Goal: Task Accomplishment & Management: Use online tool/utility

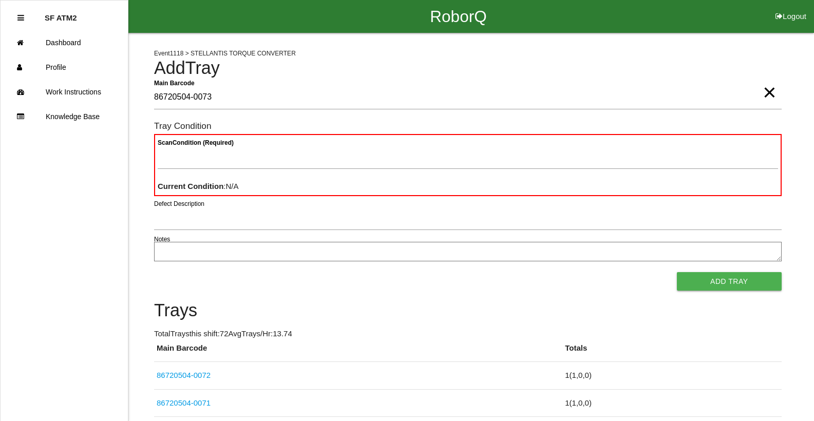
type Barcode "86720504-0073"
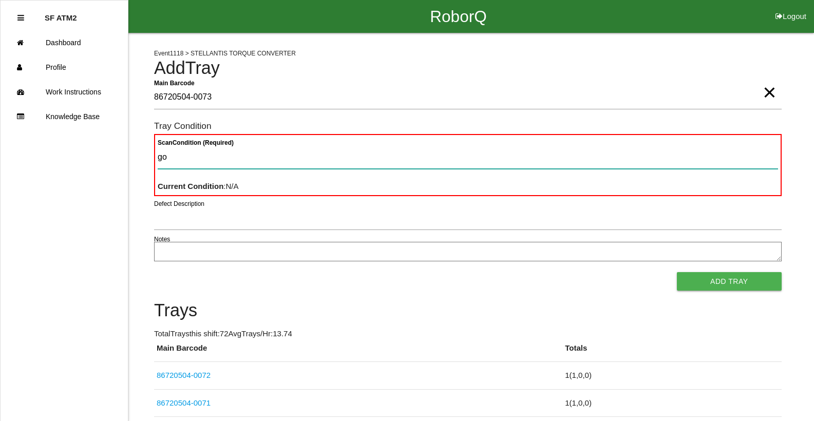
type Condition "goo"
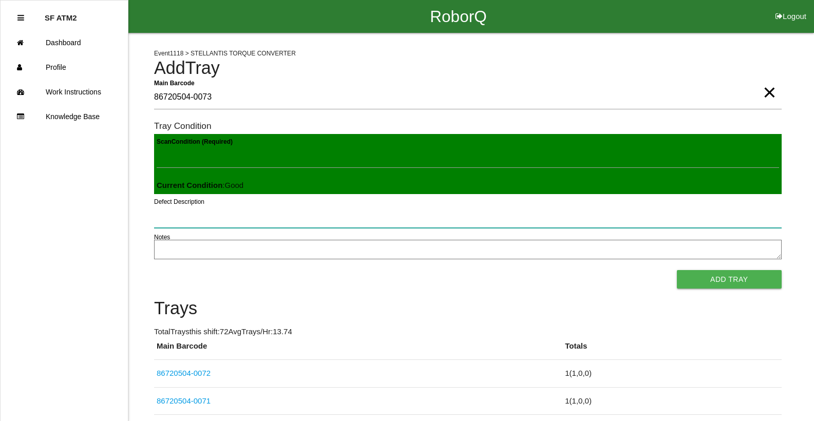
click at [677, 270] on button "Add Tray" at bounding box center [729, 279] width 105 height 18
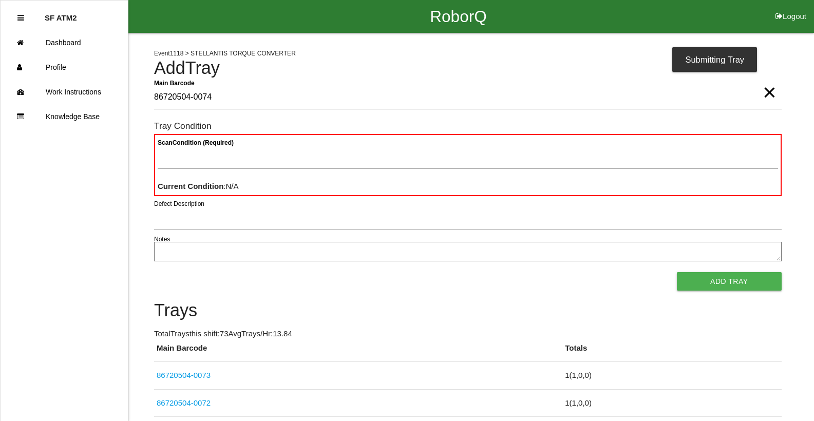
type Barcode "86720504-0074"
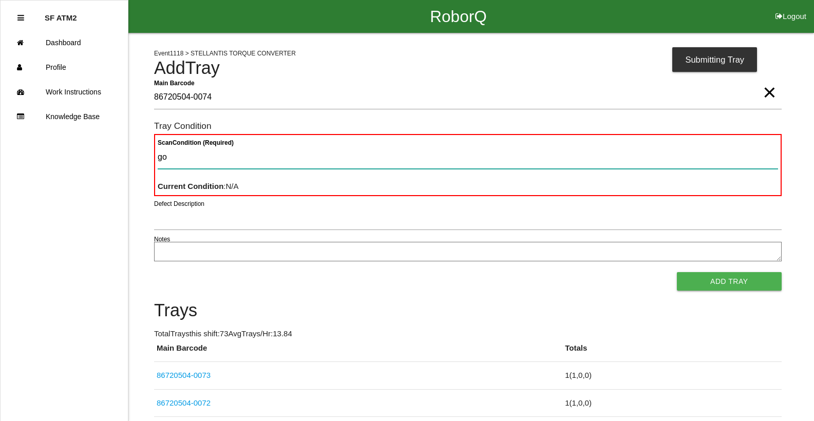
type Condition "goo"
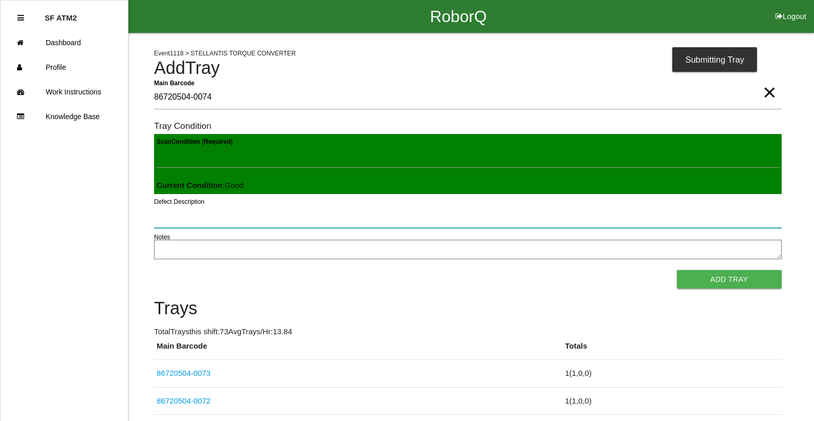
click at [677, 270] on button "Add Tray" at bounding box center [729, 279] width 105 height 18
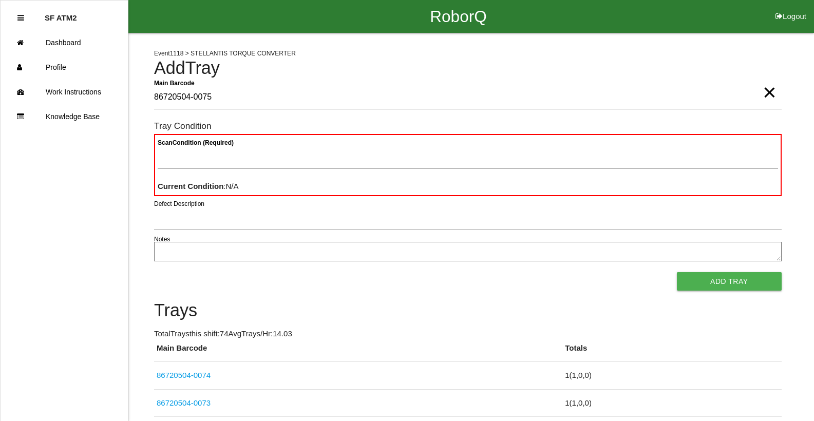
type Barcode "86720504-0075"
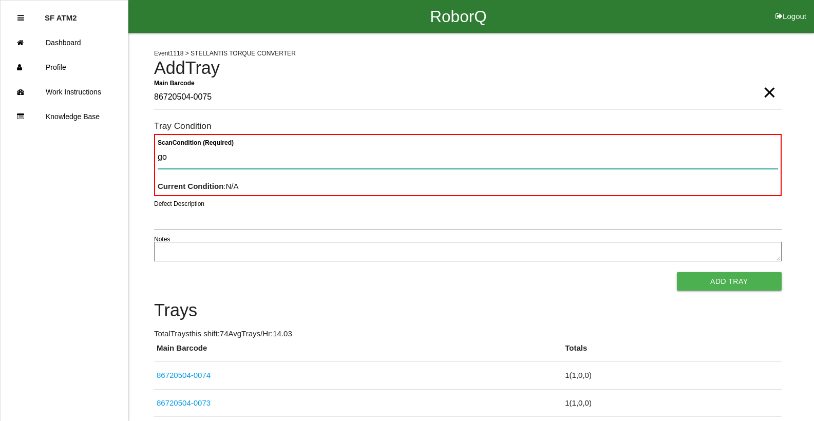
type Condition "goo"
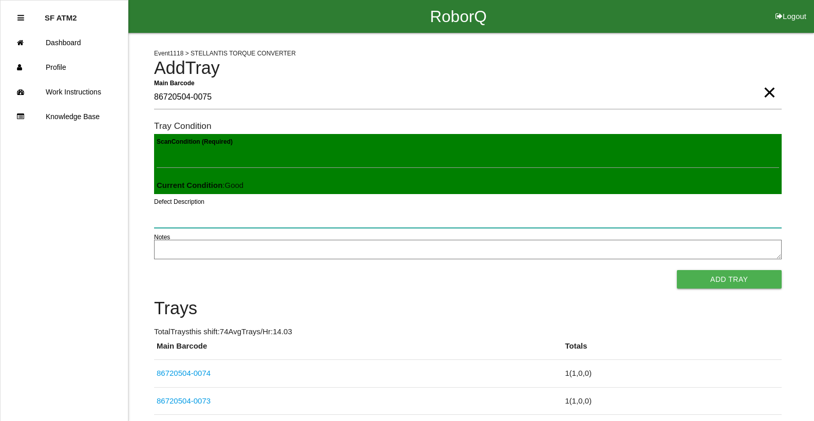
click at [677, 270] on button "Add Tray" at bounding box center [729, 279] width 105 height 18
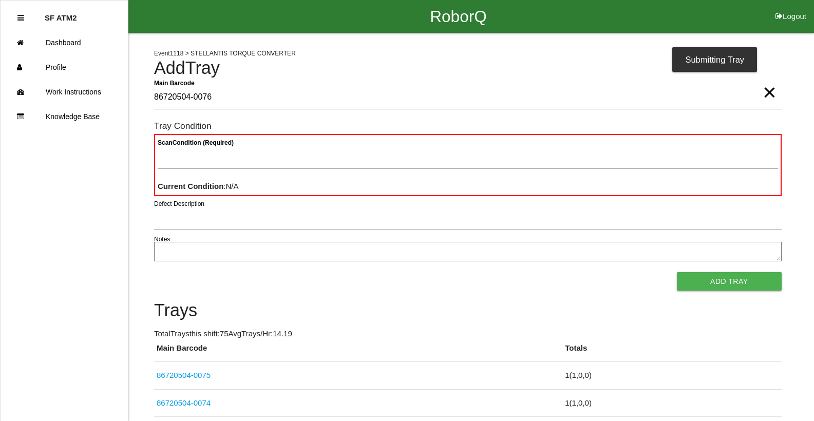
type Barcode "86720504-0076"
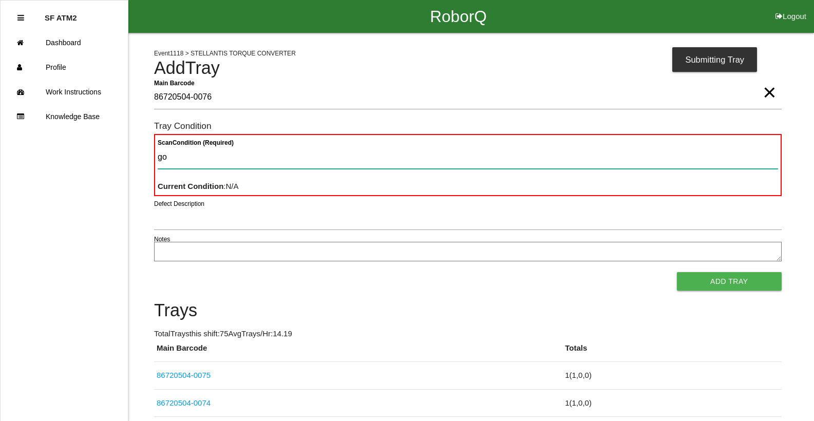
type Condition "goo"
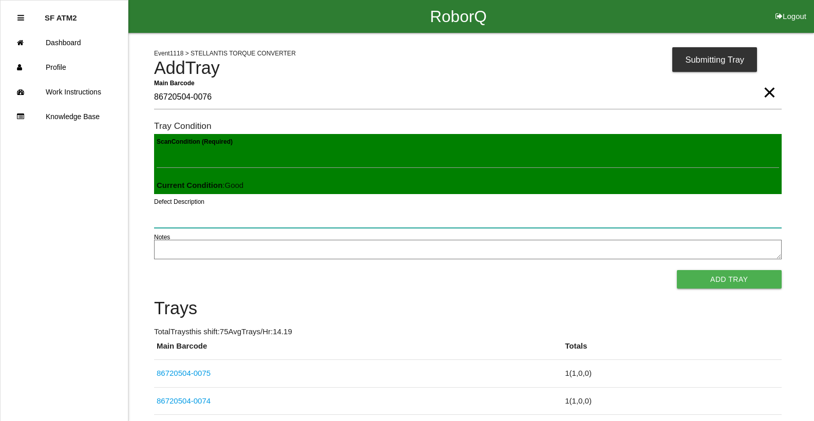
click button "Add Tray" at bounding box center [729, 279] width 105 height 18
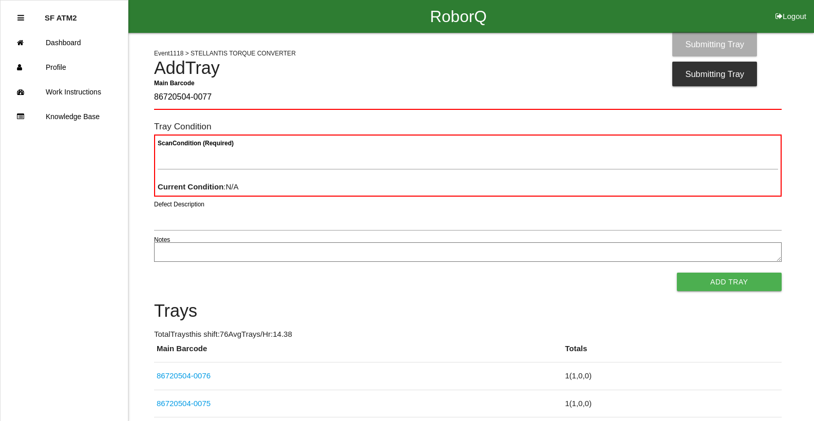
type Barcode "86720504-0077"
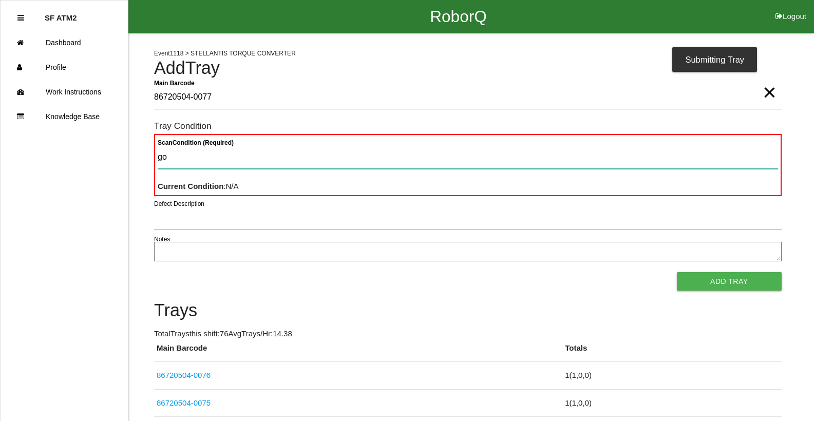
type Condition "goo"
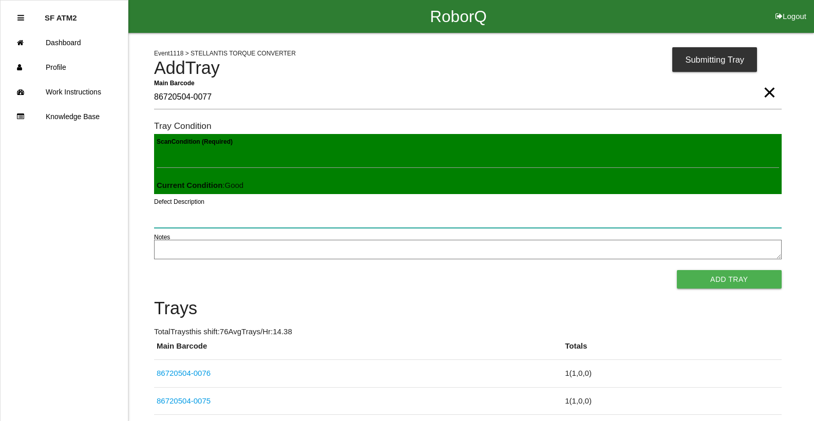
click at [677, 270] on button "Add Tray" at bounding box center [729, 279] width 105 height 18
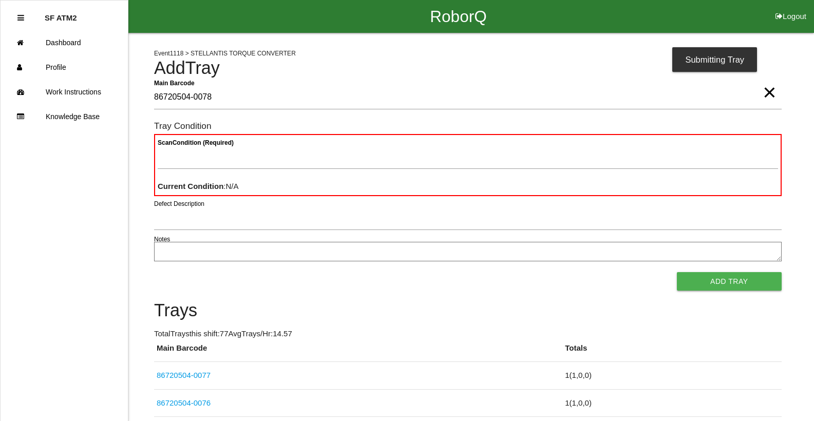
type Barcode "86720504-0078"
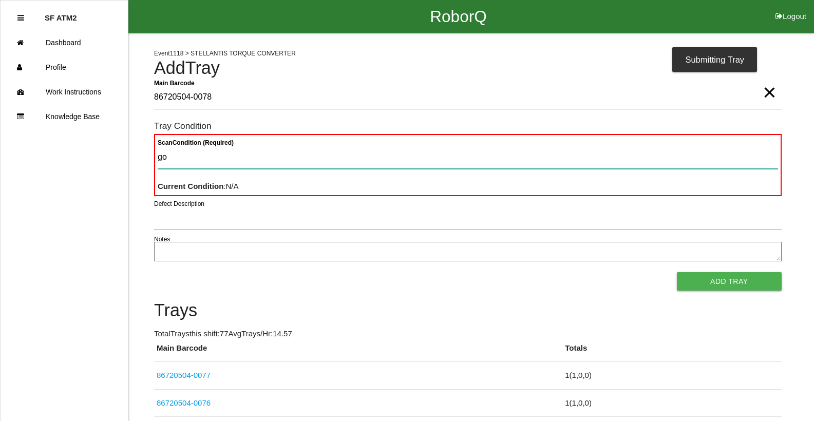
type Condition "goo"
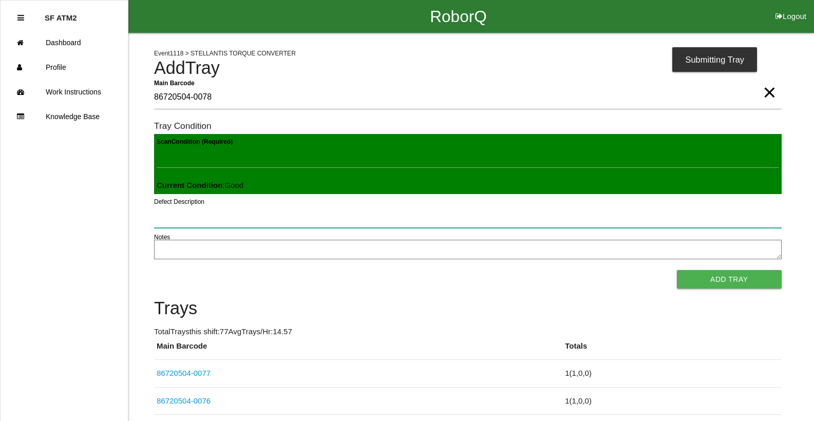
click at [677, 270] on button "Add Tray" at bounding box center [729, 279] width 105 height 18
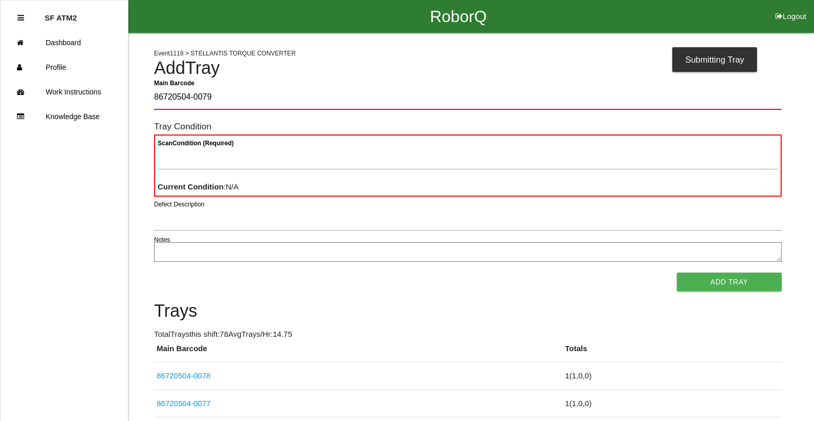
type Barcode "86720504-0079"
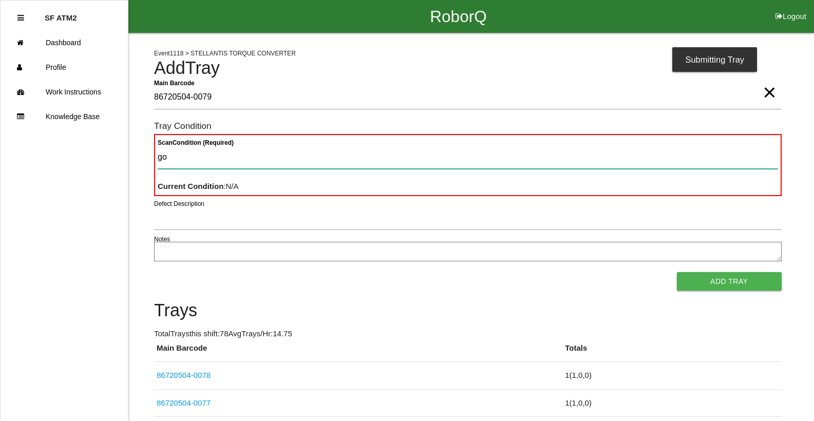
type Condition "goo"
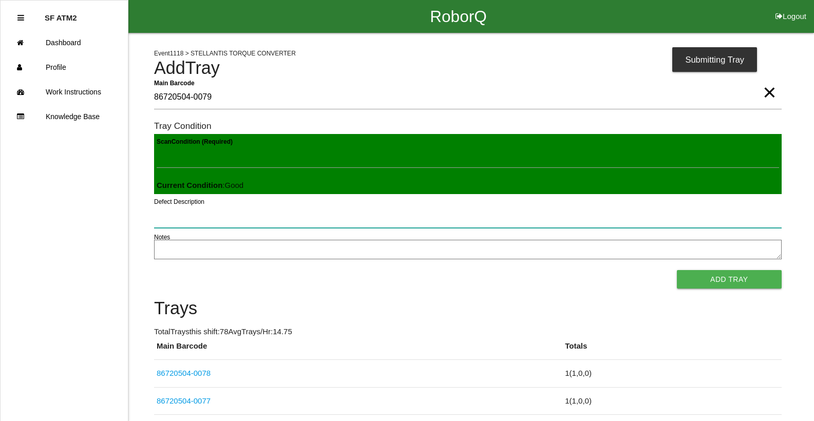
click at [677, 270] on button "Add Tray" at bounding box center [729, 279] width 105 height 18
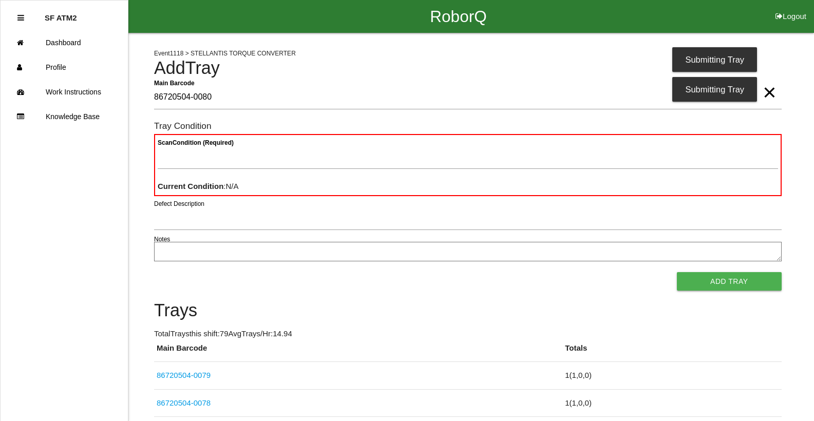
type Barcode "86720504-0080"
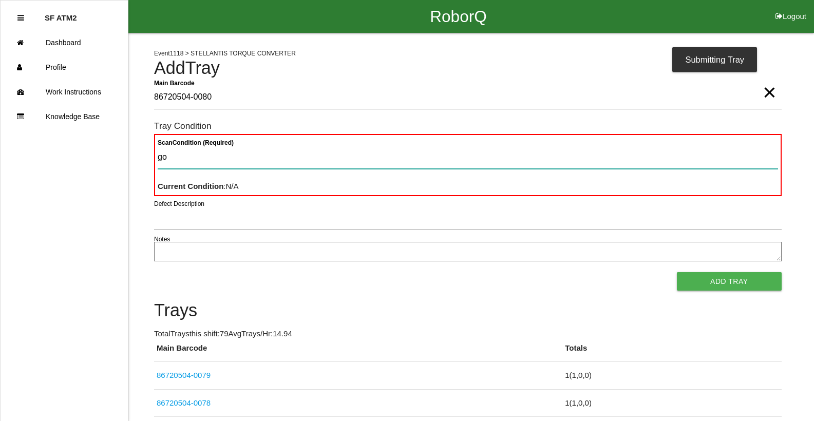
type Condition "goo"
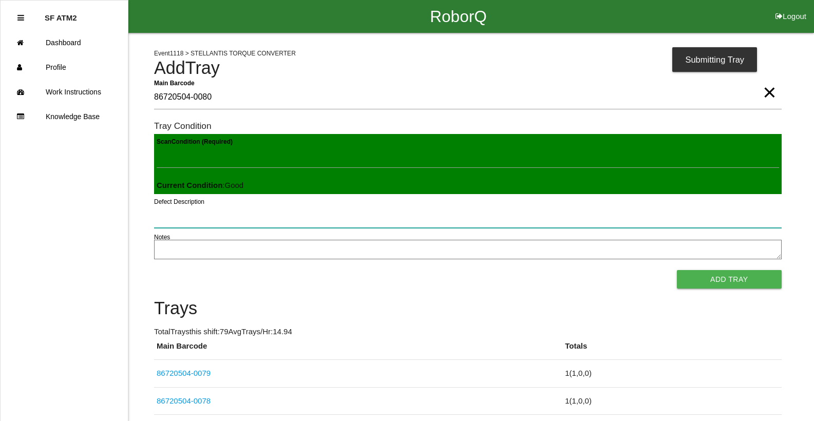
click at [677, 270] on button "Add Tray" at bounding box center [729, 279] width 105 height 18
